Goal: Information Seeking & Learning: Learn about a topic

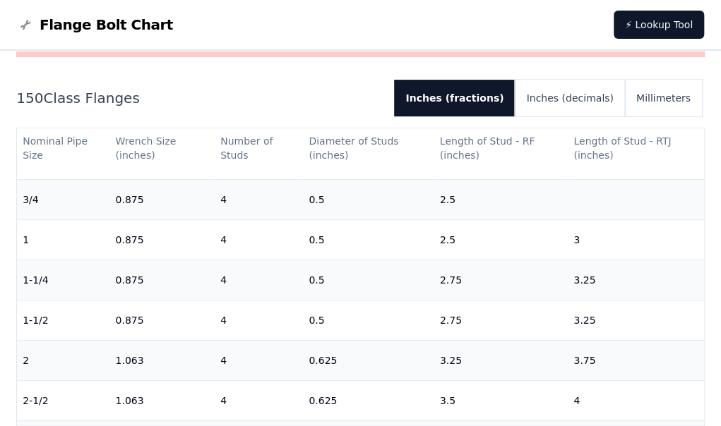
scroll to position [165, 0]
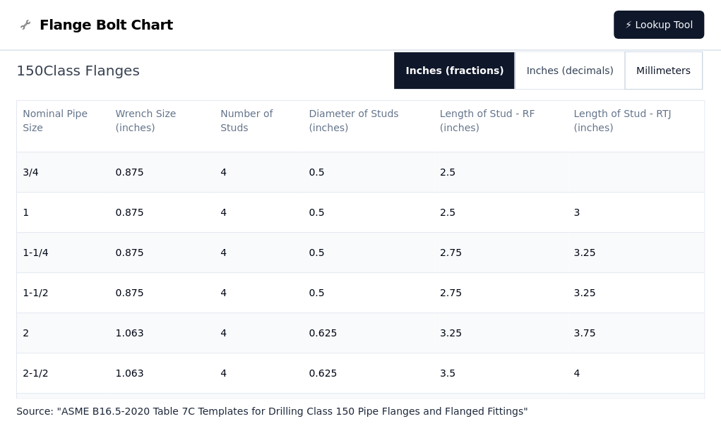
click at [679, 78] on button "Millimeters" at bounding box center [663, 70] width 77 height 37
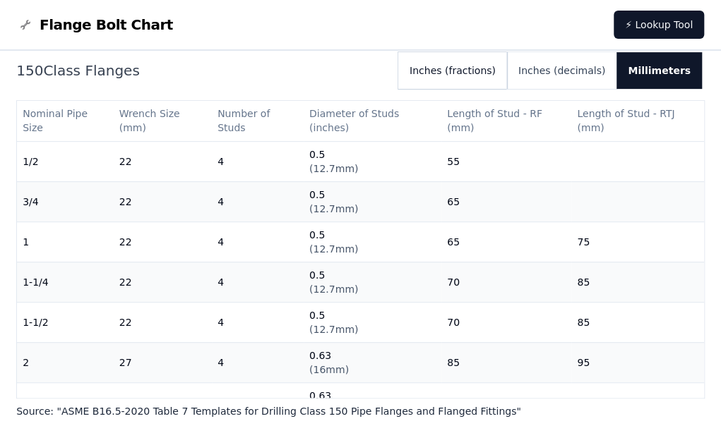
click at [490, 71] on button "Inches (fractions)" at bounding box center [452, 70] width 109 height 37
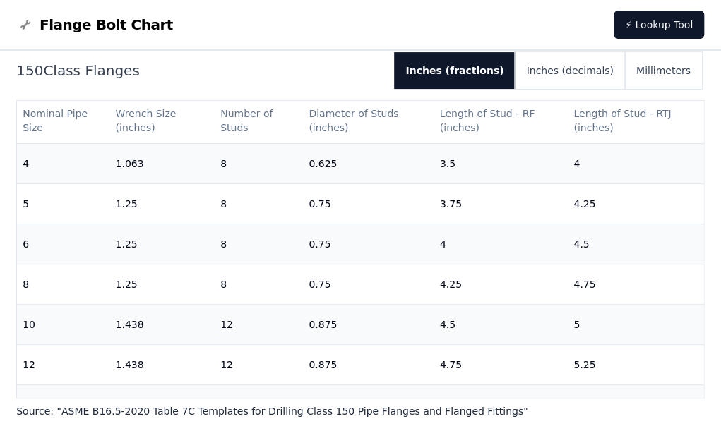
scroll to position [361, 0]
click at [665, 64] on button "Millimeters" at bounding box center [663, 70] width 77 height 37
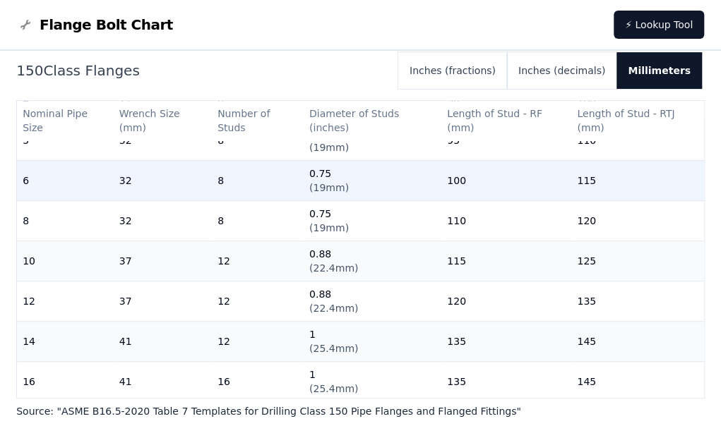
scroll to position [599, 0]
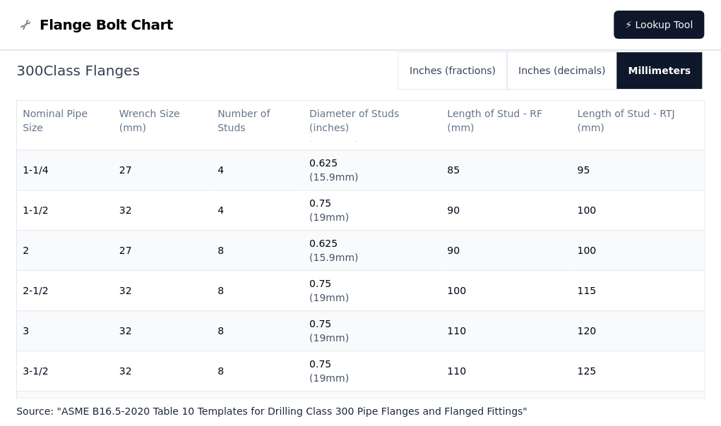
scroll to position [122, 0]
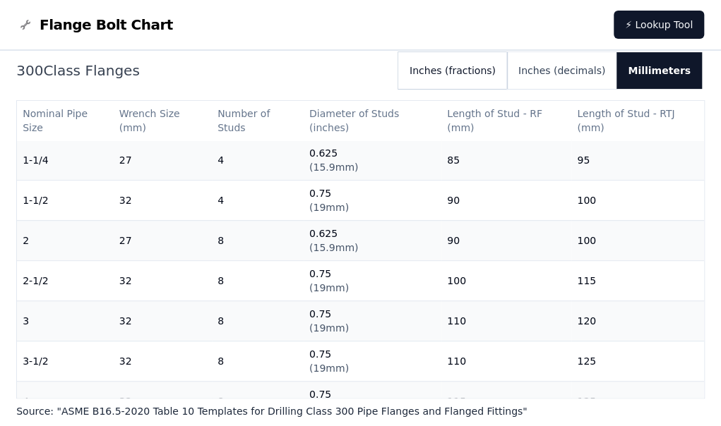
click at [490, 78] on button "Inches (fractions)" at bounding box center [452, 70] width 109 height 37
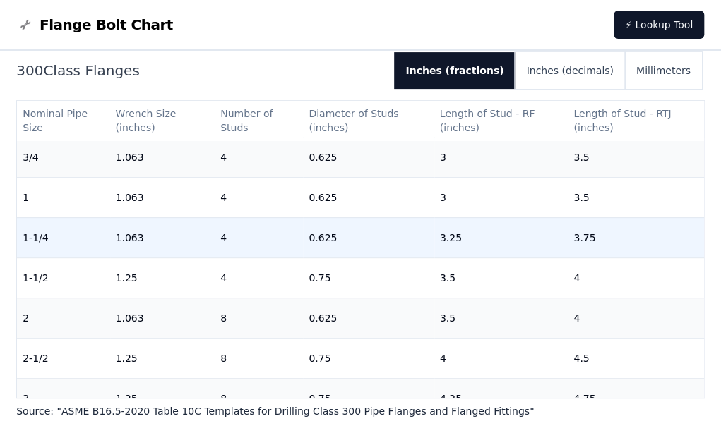
scroll to position [45, 0]
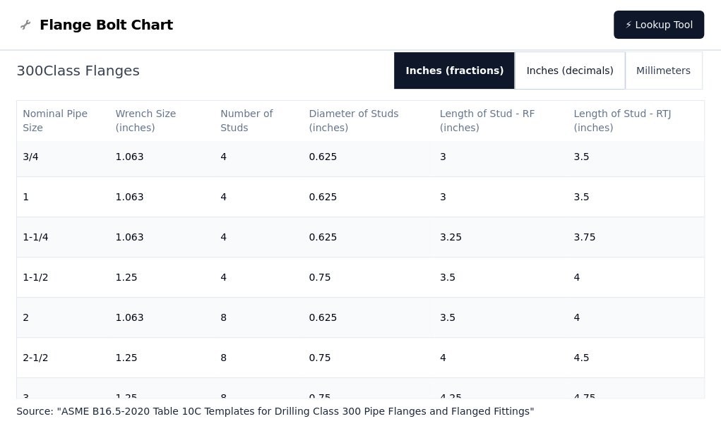
click at [555, 88] on button "Inches (decimals)" at bounding box center [569, 70] width 109 height 37
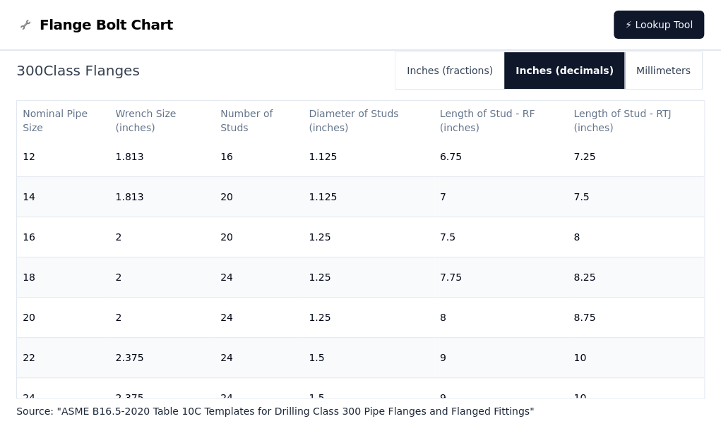
scroll to position [573, 0]
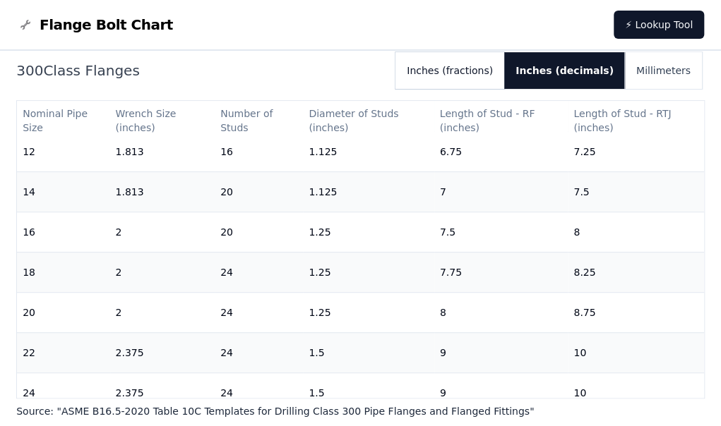
click at [494, 71] on button "Inches (fractions)" at bounding box center [449, 70] width 109 height 37
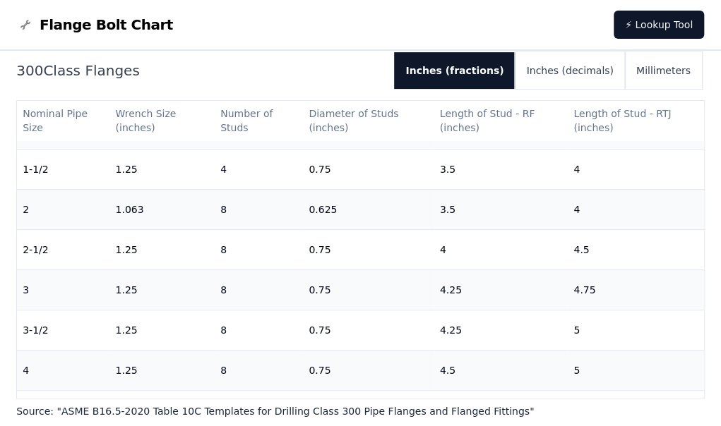
scroll to position [152, 0]
click at [683, 70] on button "Millimeters" at bounding box center [663, 70] width 77 height 37
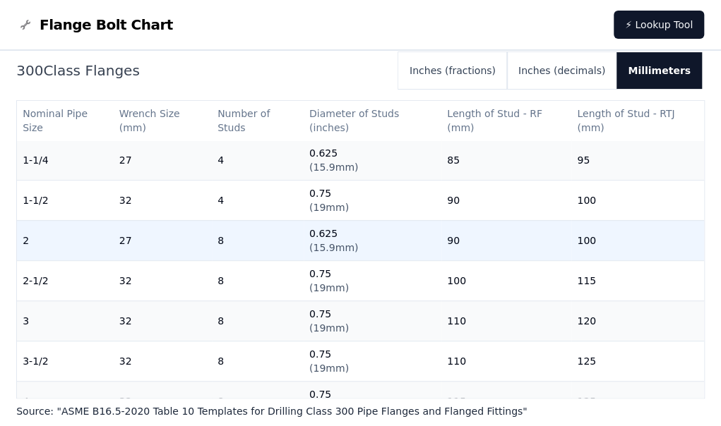
scroll to position [127, 0]
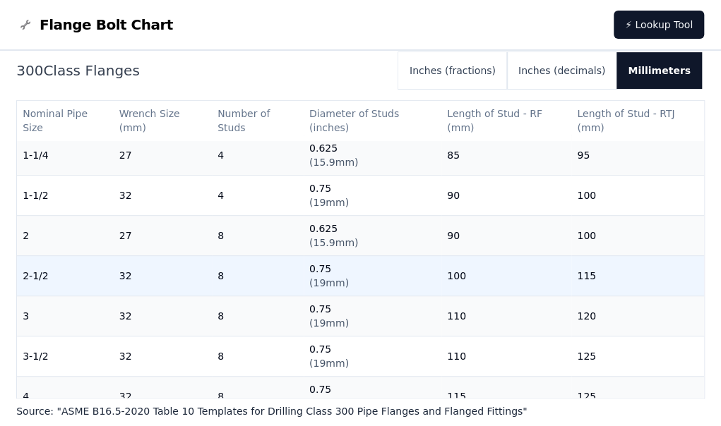
click at [347, 287] on td "0.75 ( 19mm )" at bounding box center [372, 276] width 138 height 40
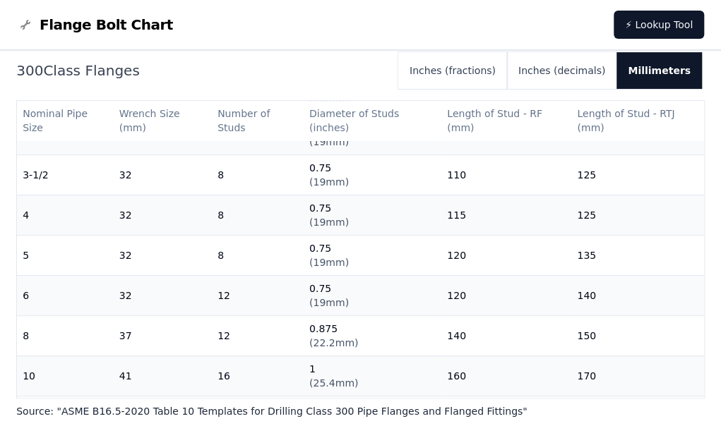
scroll to position [309, 0]
